Goal: Task Accomplishment & Management: Manage account settings

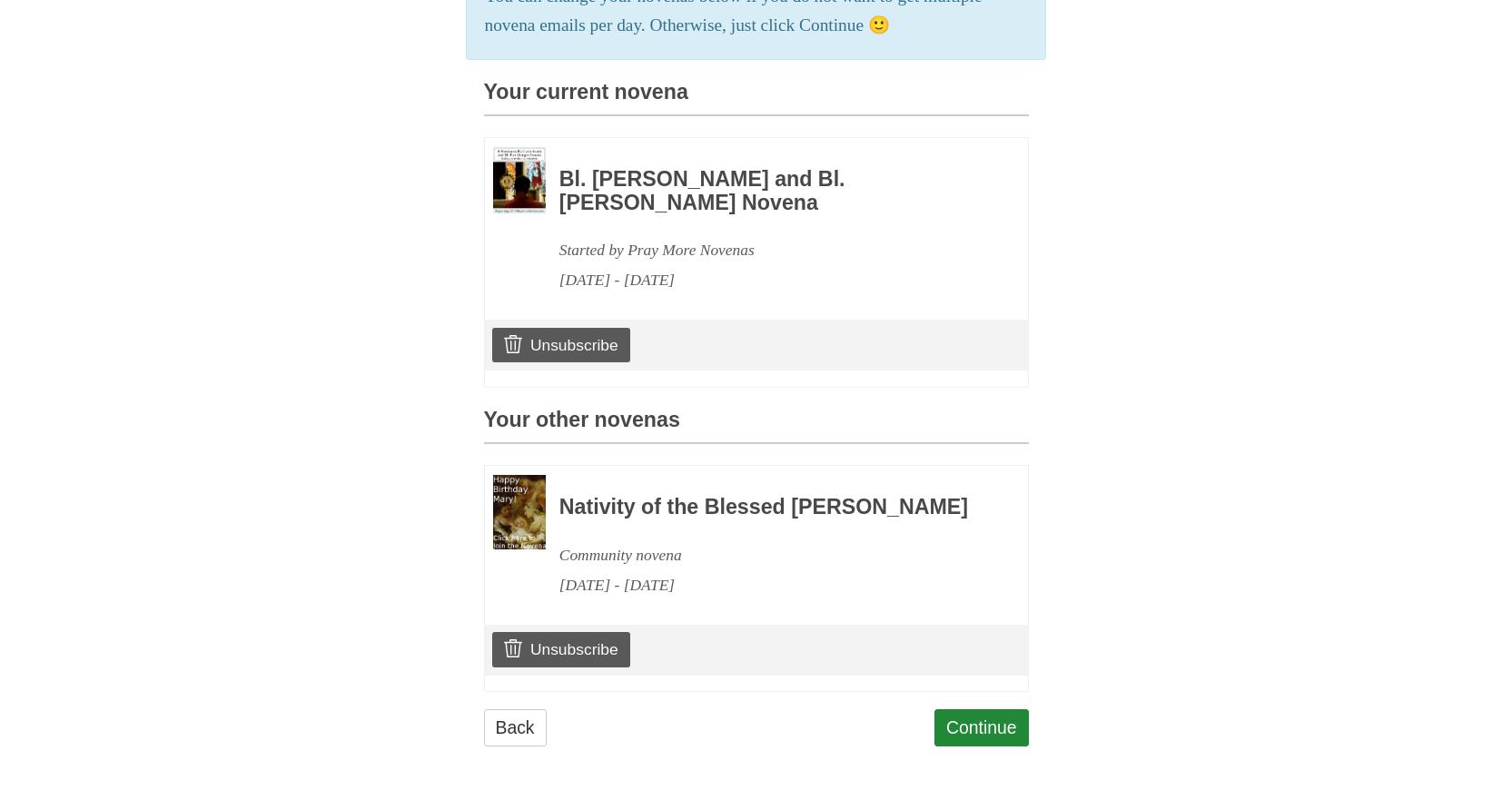
scroll to position [461, 0]
click at [556, 656] on link "Unsubscribe" at bounding box center [561, 650] width 137 height 34
click at [556, 657] on link "Unsubscribe" at bounding box center [561, 650] width 137 height 34
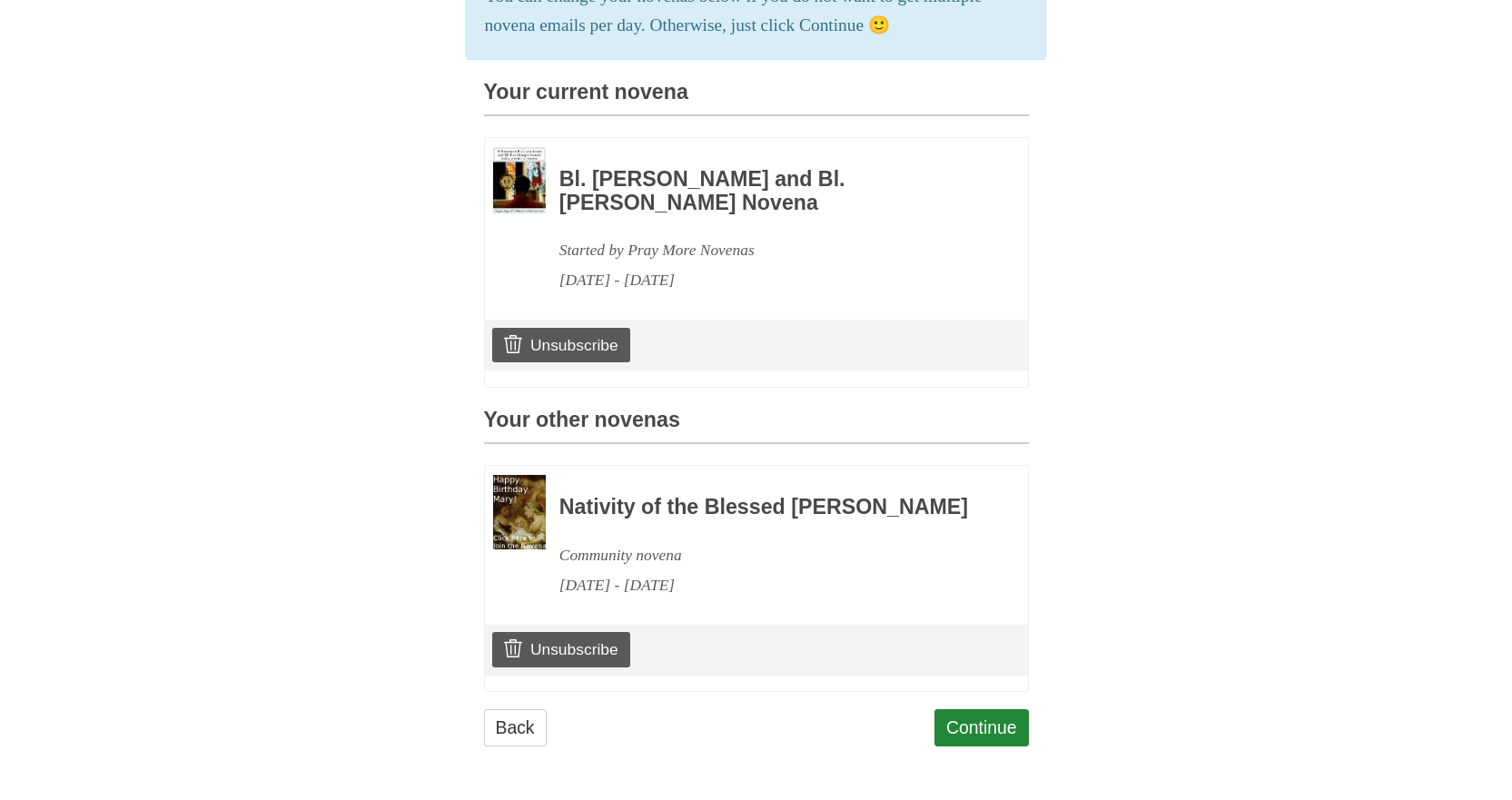
drag, startPoint x: 470, startPoint y: 445, endPoint x: 670, endPoint y: 632, distance: 273.8
click at [670, 631] on div "Pray More Novenas The original novena reminder You have been unsubscribed from …" at bounding box center [757, 196] width 1063 height 1208
click at [523, 724] on link "Back" at bounding box center [515, 728] width 63 height 37
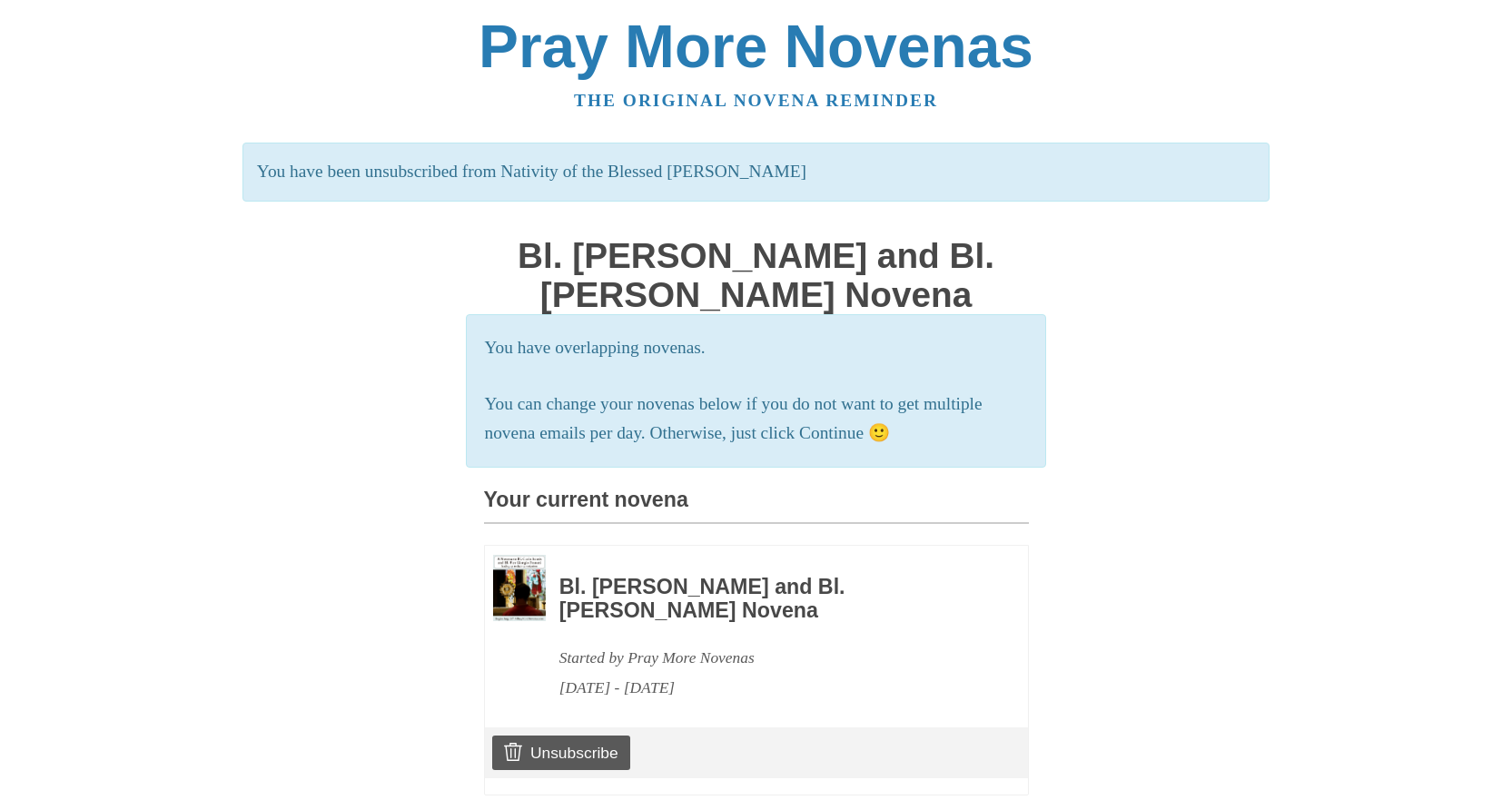
click at [1133, 349] on div "Pray More Novenas The original novena reminder You have been unsubscribed from …" at bounding box center [757, 633] width 1063 height 1267
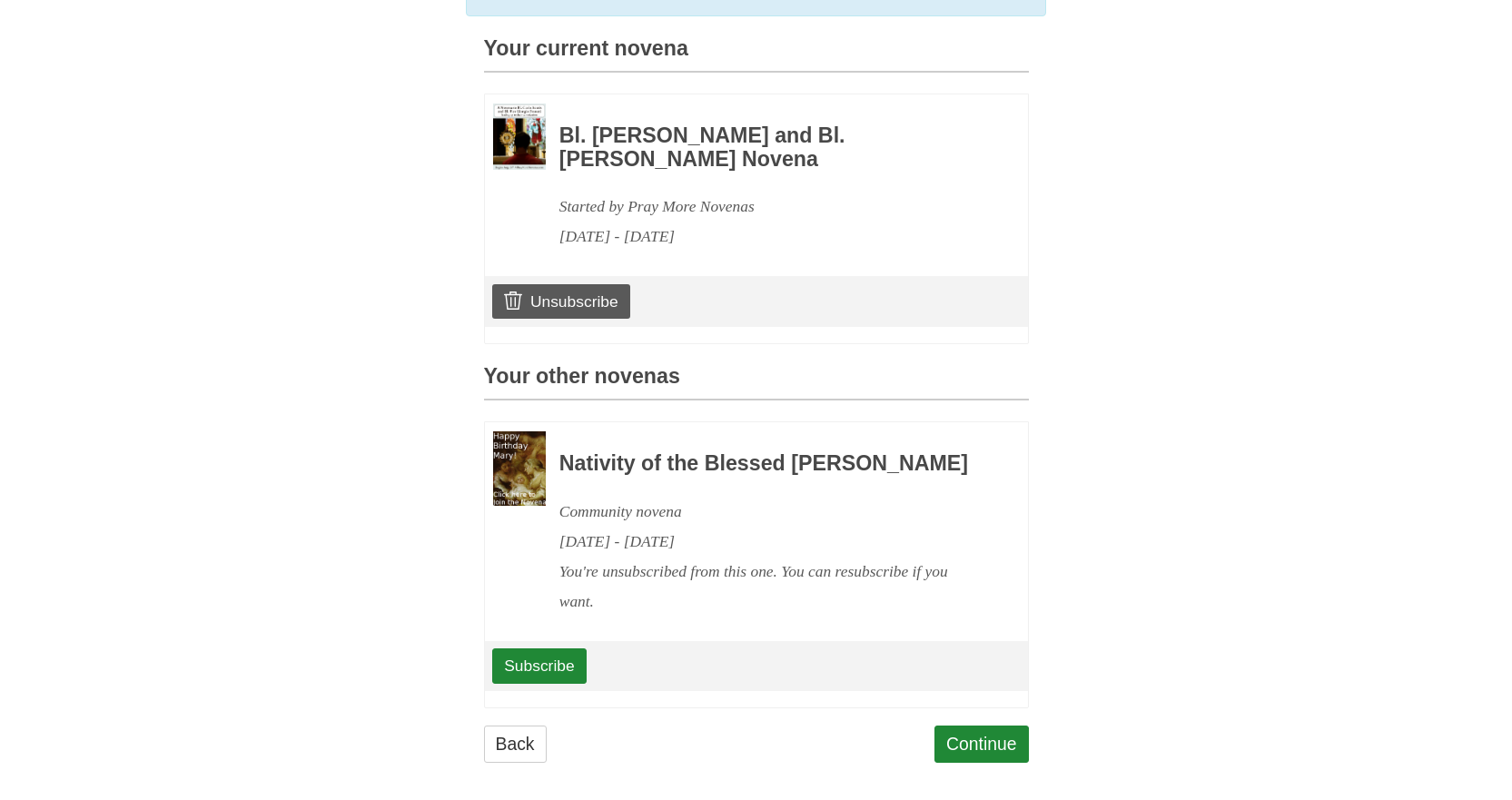
scroll to position [454, 0]
